Goal: Communication & Community: Answer question/provide support

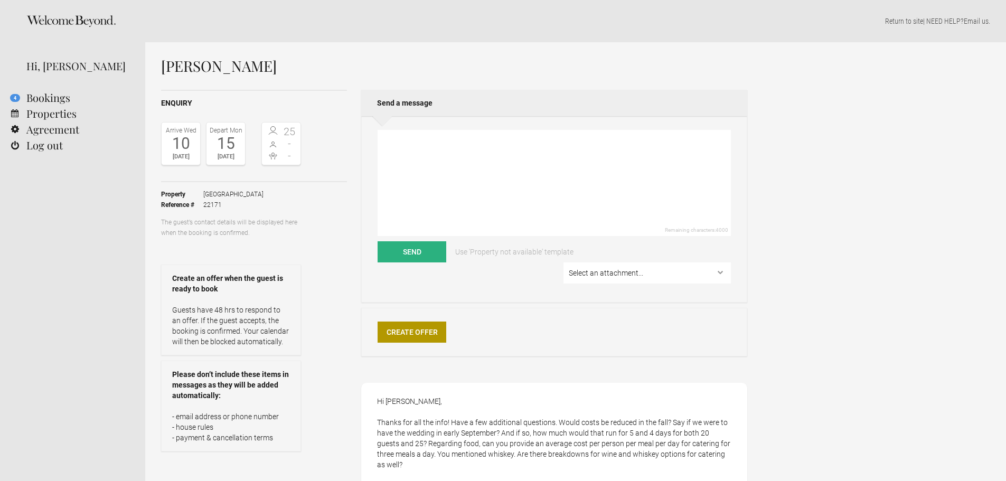
select select "EUR"
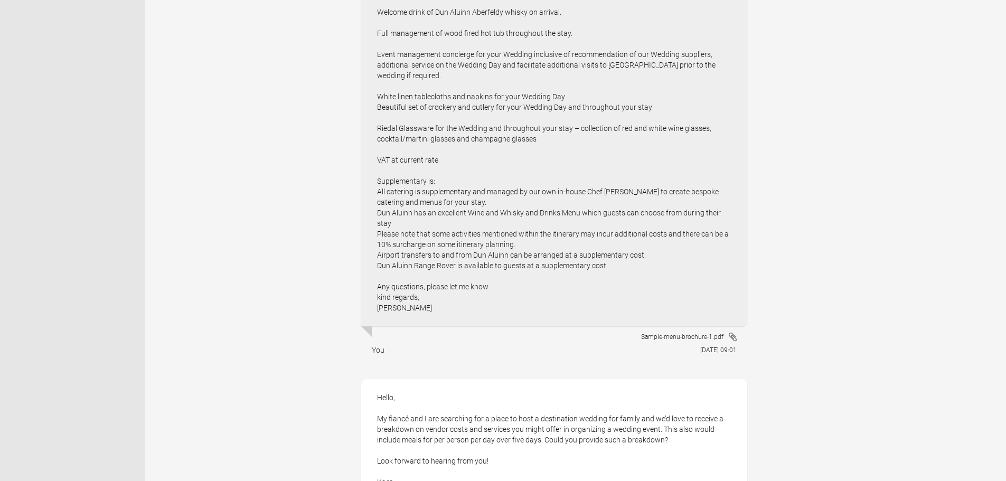
scroll to position [1056, 0]
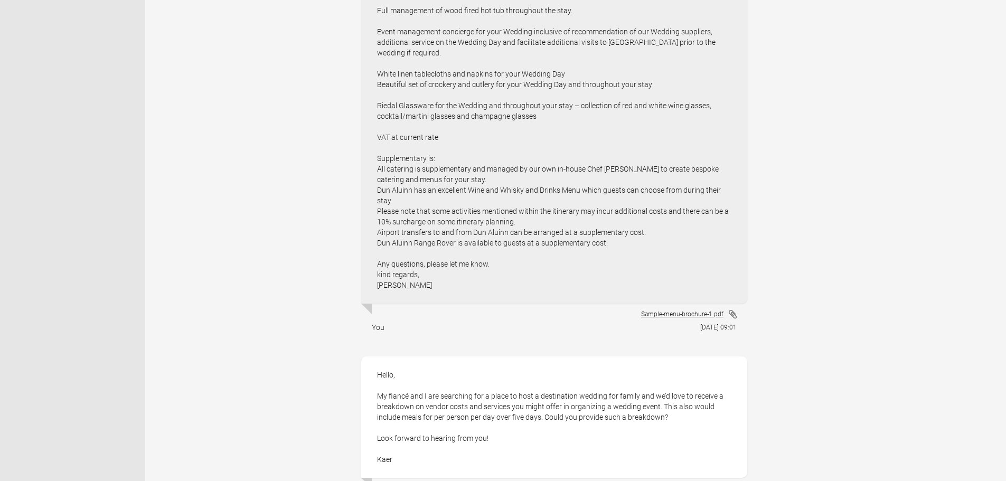
click at [690, 309] on link "Sample-menu-brochure-1.pdf" at bounding box center [689, 314] width 96 height 11
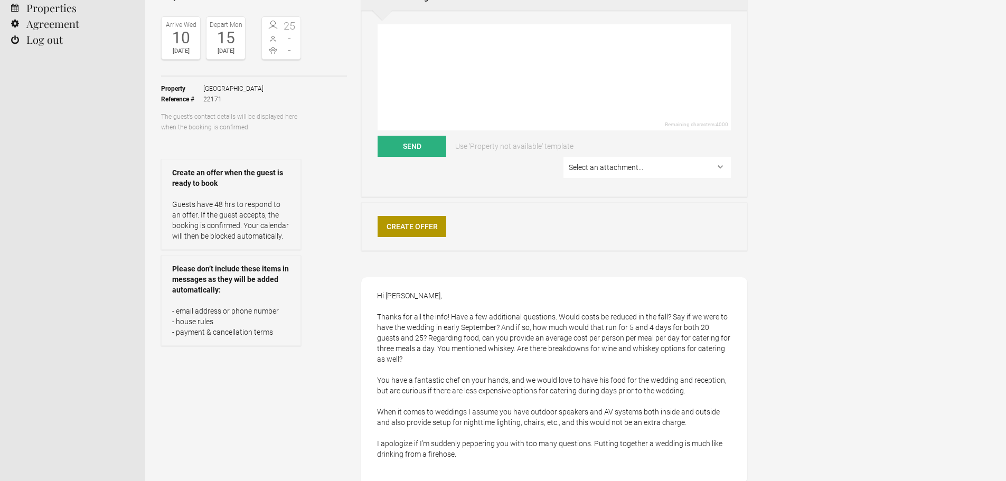
scroll to position [0, 0]
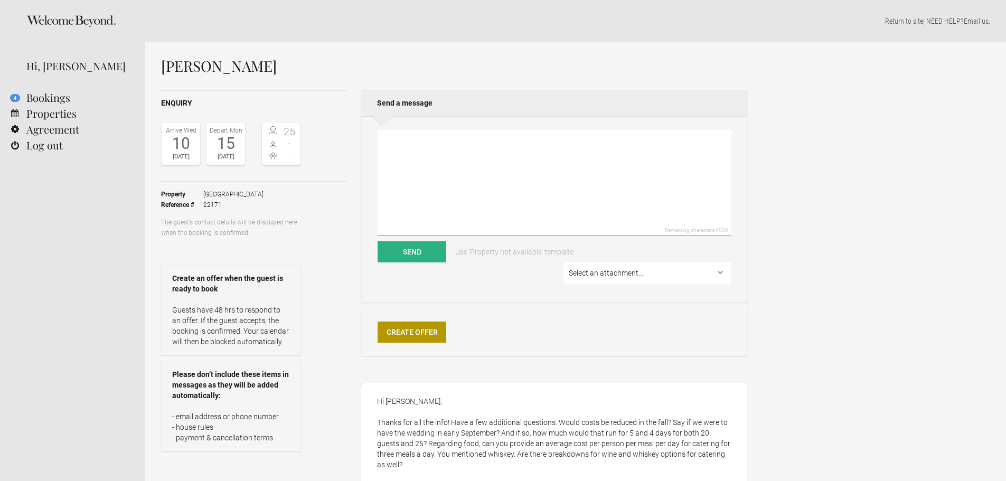
click at [426, 146] on textarea at bounding box center [554, 183] width 353 height 106
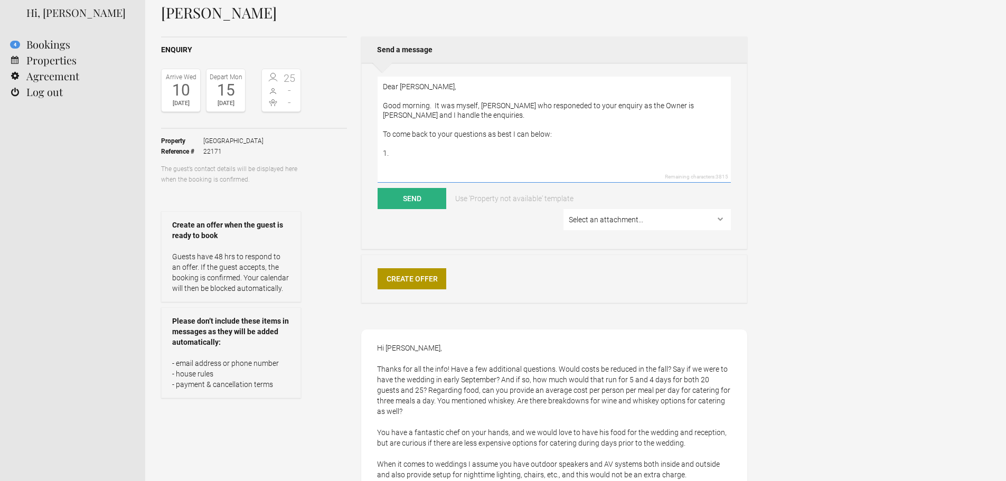
scroll to position [53, 0]
click at [435, 156] on textarea "Dear [PERSON_NAME], Good morning. It was myself, [PERSON_NAME] who responeded t…" at bounding box center [554, 130] width 353 height 106
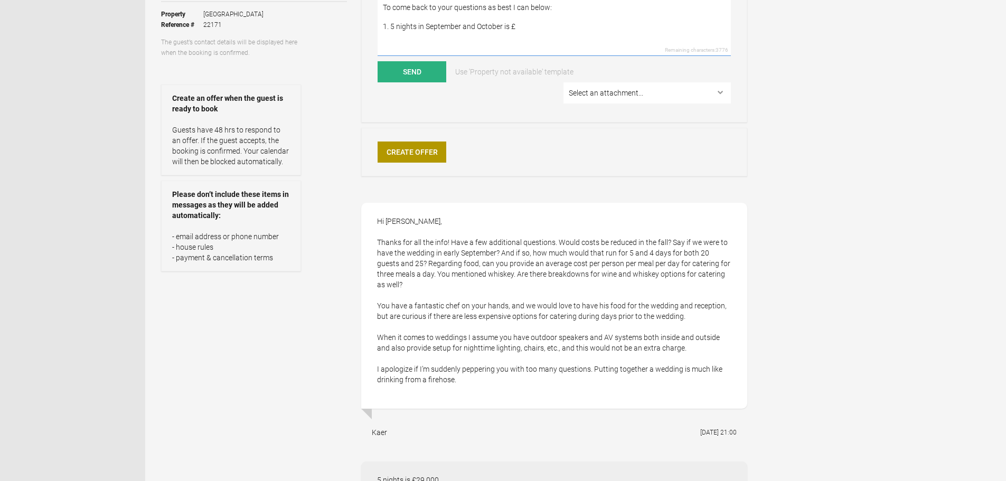
scroll to position [0, 0]
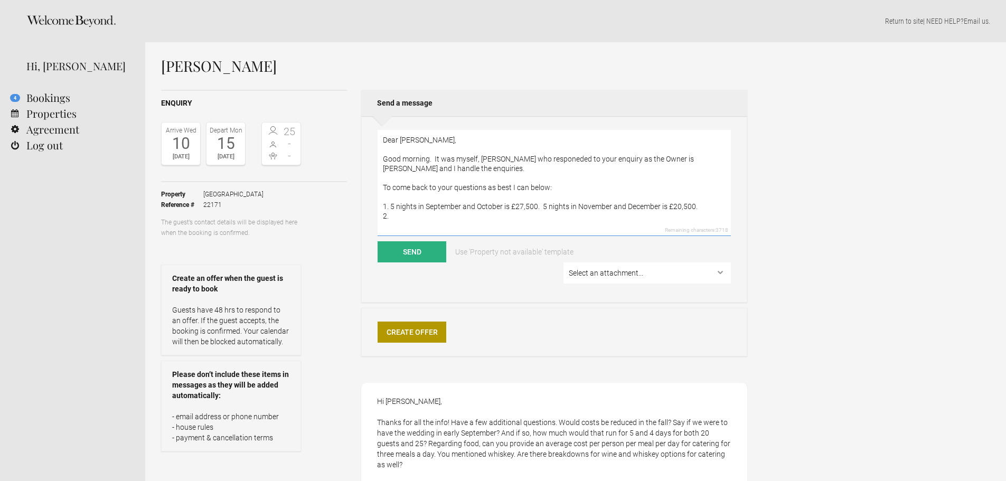
click at [710, 203] on textarea "Dear [PERSON_NAME], Good morning. It was myself, [PERSON_NAME] who responeded t…" at bounding box center [554, 183] width 353 height 106
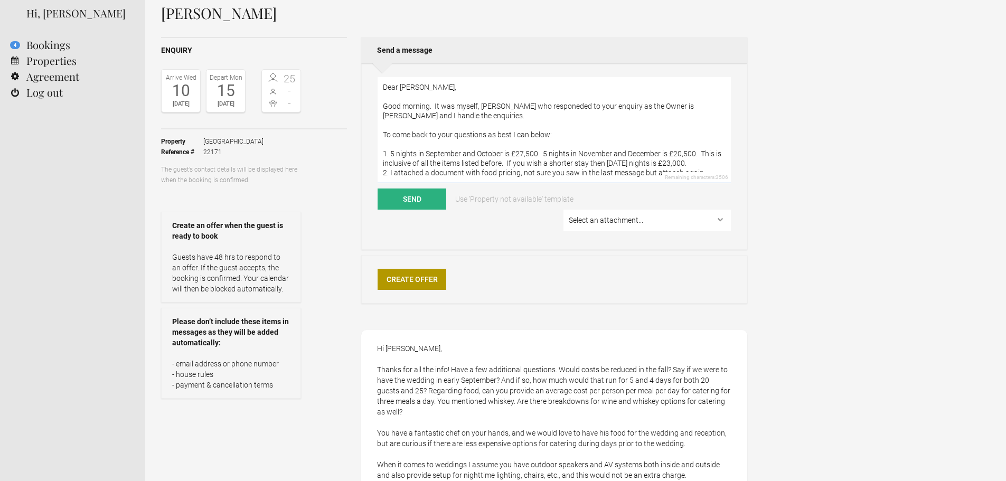
scroll to position [23, 0]
click at [393, 159] on textarea "Dear [PERSON_NAME], Good morning. It was myself, [PERSON_NAME] who responeded t…" at bounding box center [554, 130] width 353 height 106
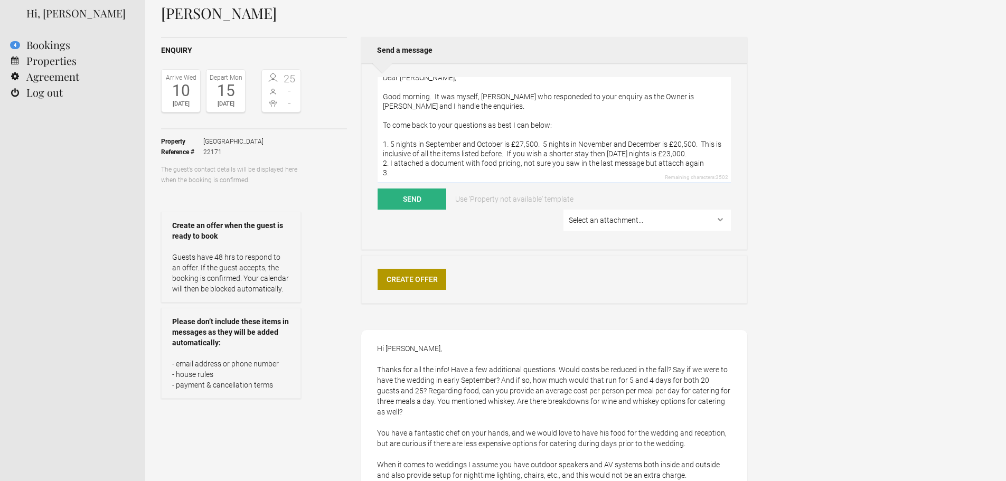
type textarea "Dear [PERSON_NAME], Good morning. It was myself, [PERSON_NAME] who responeded t…"
click at [641, 228] on select "Select an attachment... Dun-Aluinn-Fact-Sheet.pdf Dun-Aluinn-Highland-Experienc…" at bounding box center [647, 220] width 167 height 21
select select "24431"
click at [566, 210] on select "Select an attachment... Dun-Aluinn-Fact-Sheet.pdf Dun-Aluinn-Highland-Experienc…" at bounding box center [647, 220] width 167 height 21
click at [639, 222] on select "Select an attachment... Dun-Aluinn-Fact-Sheet.pdf Dun-Aluinn-Highland-Experienc…" at bounding box center [647, 220] width 167 height 21
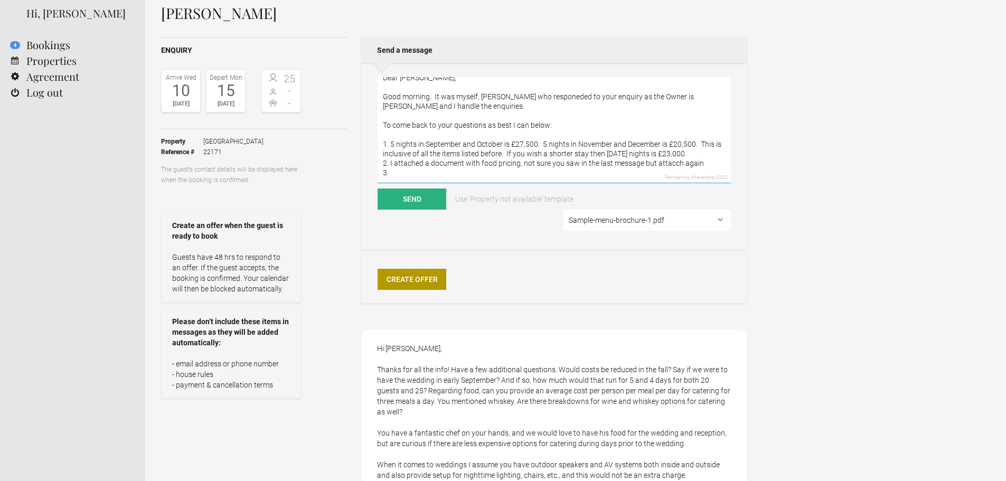
click at [399, 158] on textarea "Dear [PERSON_NAME], Good morning. It was myself, [PERSON_NAME] who responeded t…" at bounding box center [554, 130] width 353 height 106
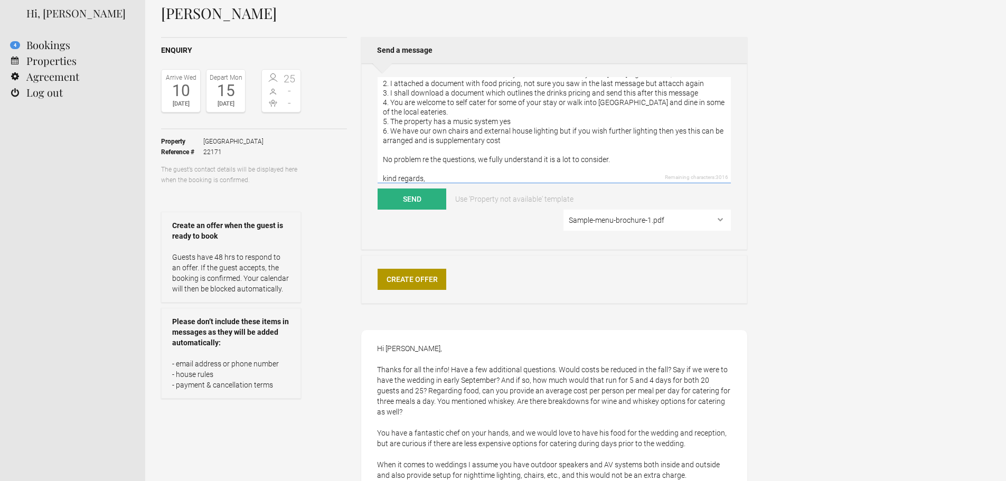
scroll to position [99, 0]
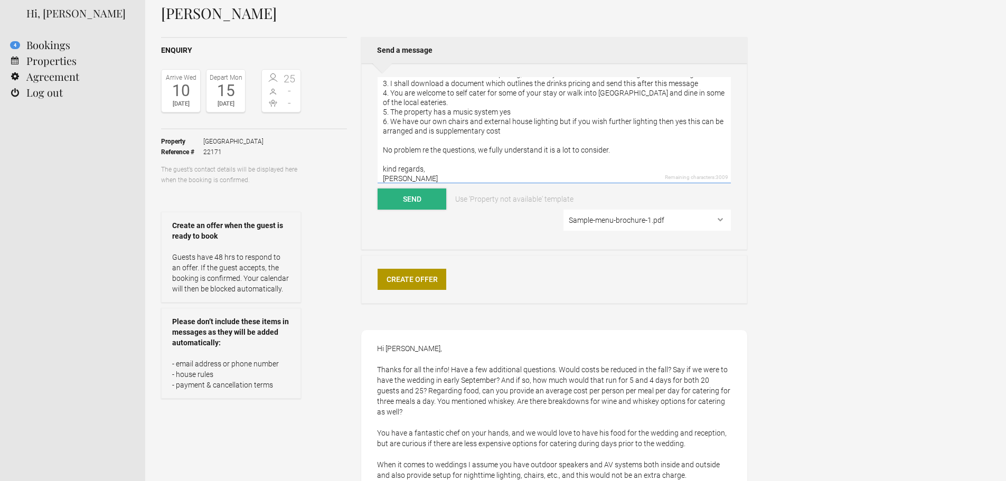
type textarea "Dear [PERSON_NAME], Good morning. It was myself, [PERSON_NAME] who responeded t…"
click at [415, 196] on button "Send" at bounding box center [412, 199] width 69 height 21
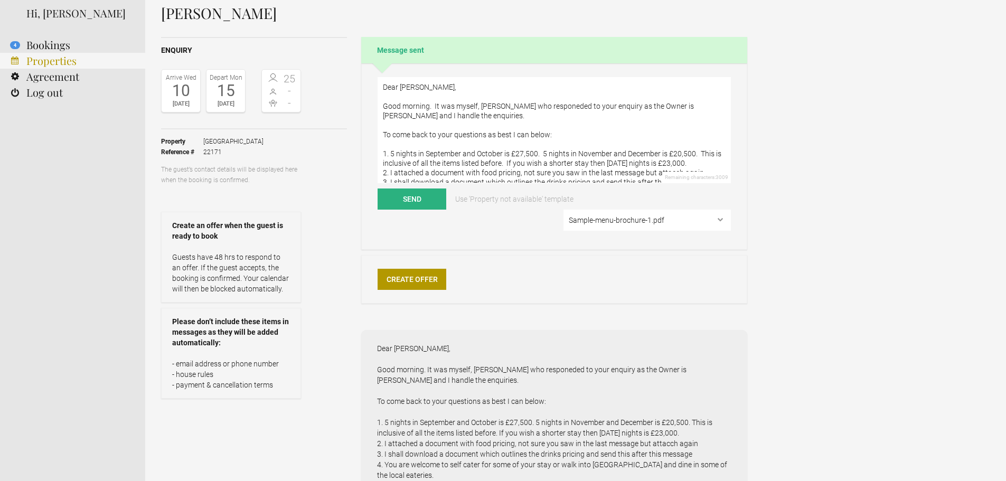
click at [64, 64] on link "Properties" at bounding box center [72, 61] width 145 height 16
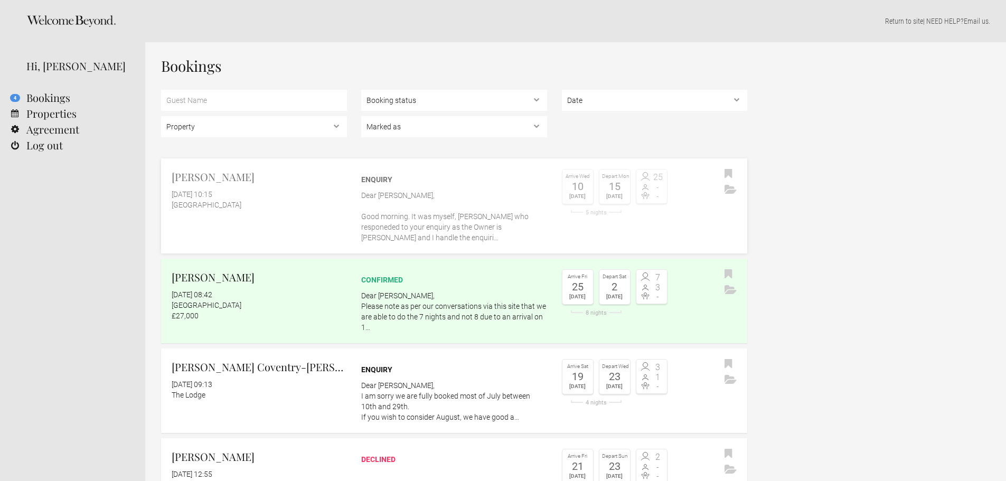
click at [498, 198] on p "Dear [PERSON_NAME], Good morning. It was myself, [PERSON_NAME] who responeded t…" at bounding box center [454, 216] width 186 height 53
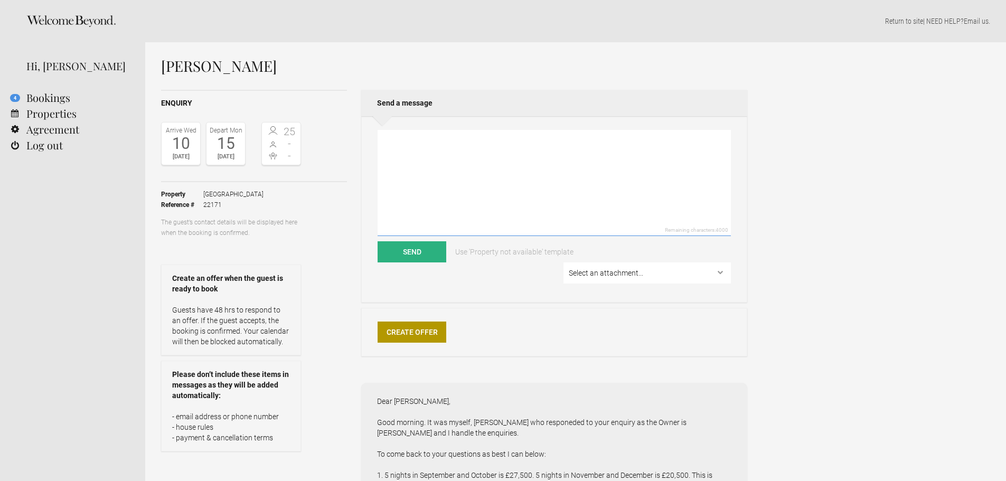
click at [432, 142] on textarea at bounding box center [554, 183] width 353 height 106
type textarea "Here are the other current pricing documents you were asking about. kind regard…"
click at [634, 269] on select "Select an attachment... Dun-Aluinn-Fact-Sheet.pdf Dun-Aluinn-Highland-Experienc…" at bounding box center [647, 273] width 167 height 21
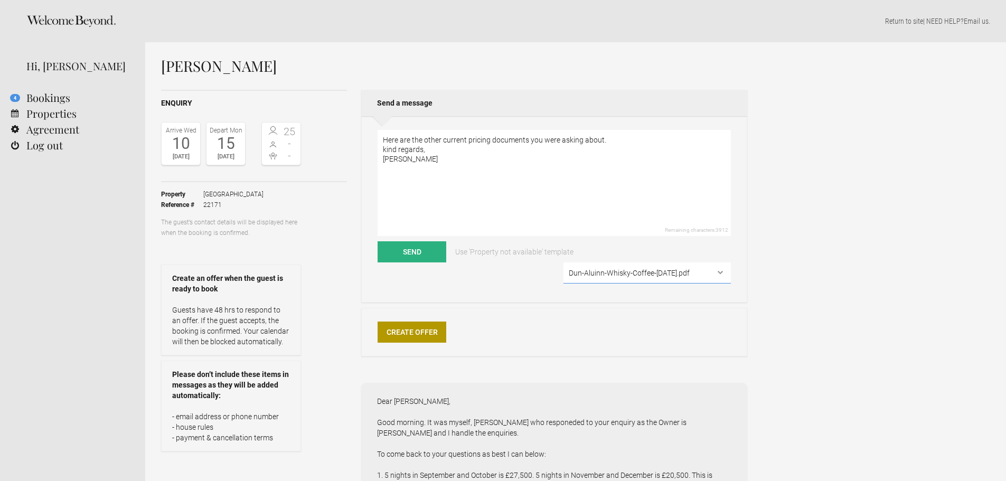
click at [566, 263] on select "Select an attachment... Dun-Aluinn-Fact-Sheet.pdf Dun-Aluinn-Highland-Experienc…" at bounding box center [647, 273] width 167 height 21
click at [422, 251] on button "Send" at bounding box center [412, 251] width 69 height 21
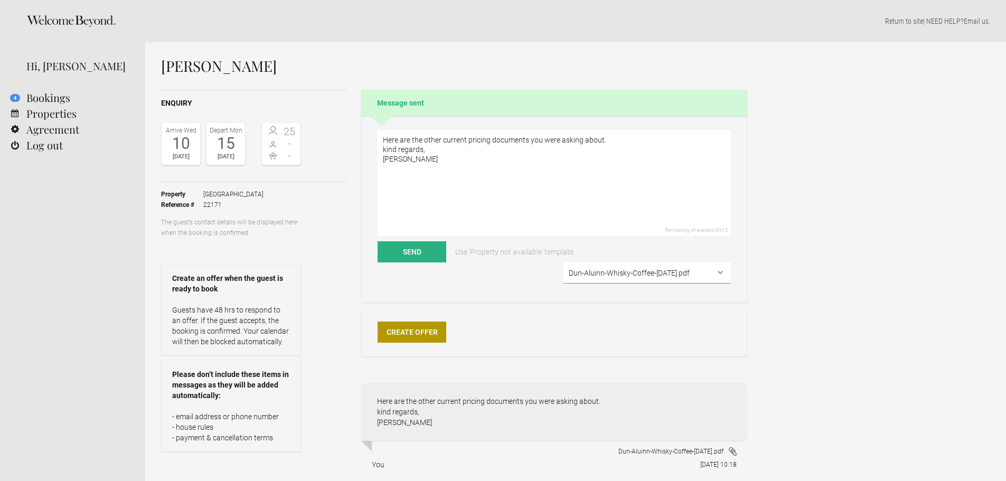
click at [628, 276] on select "Select an attachment... Dun-Aluinn-Fact-Sheet.pdf Dun-Aluinn-Highland-Experienc…" at bounding box center [647, 273] width 167 height 21
click at [566, 263] on select "Select an attachment... Dun-Aluinn-Fact-Sheet.pdf Dun-Aluinn-Highland-Experienc…" at bounding box center [647, 273] width 167 height 21
click at [417, 252] on button "Send" at bounding box center [412, 251] width 69 height 21
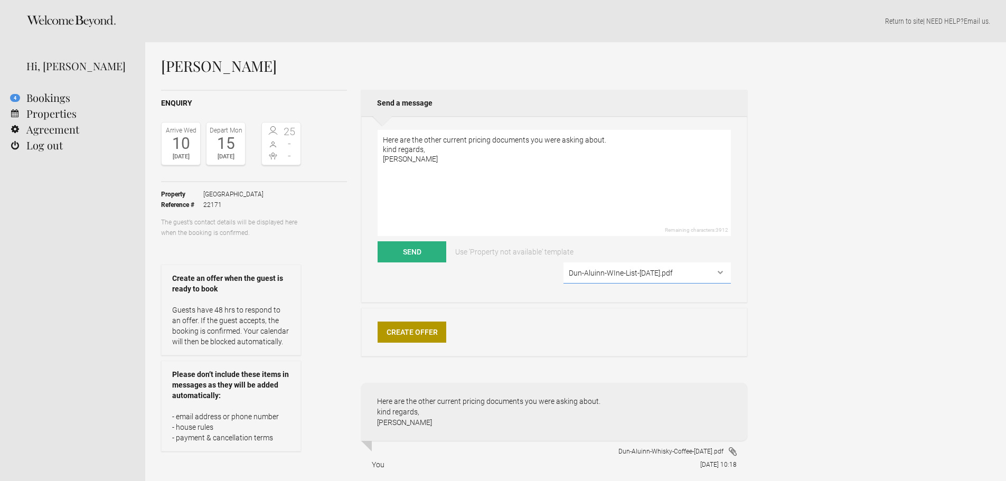
click at [595, 274] on select "Select an attachment... Dun-Aluinn-Fact-Sheet.pdf Dun-Aluinn-Highland-Experienc…" at bounding box center [647, 273] width 167 height 21
select select "25008"
click at [566, 263] on select "Select an attachment... Dun-Aluinn-Fact-Sheet.pdf Dun-Aluinn-Highland-Experienc…" at bounding box center [647, 273] width 167 height 21
click at [451, 151] on textarea "Here are the other current pricing documents you were asking about. kind regard…" at bounding box center [554, 183] width 353 height 106
type textarea "and the wine list presently"
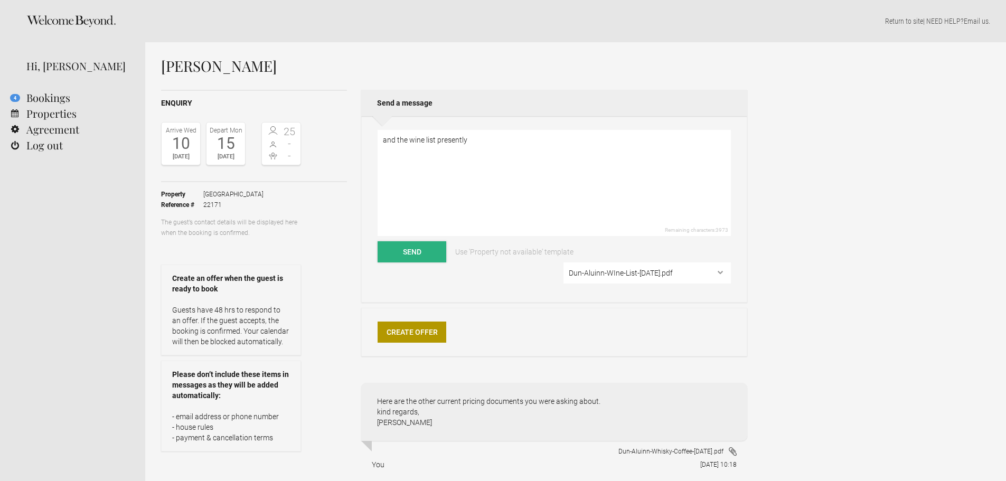
click at [415, 246] on button "Send" at bounding box center [412, 251] width 69 height 21
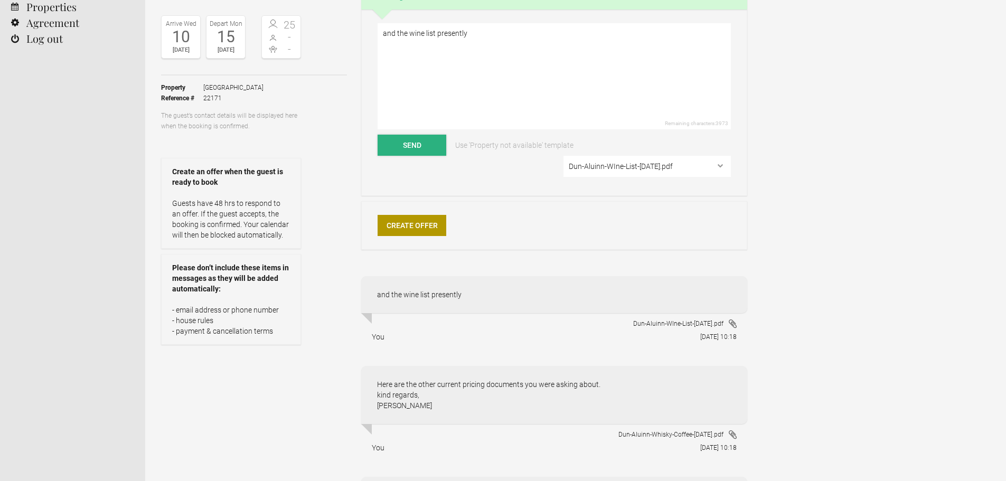
scroll to position [106, 0]
